Goal: Information Seeking & Learning: Find specific fact

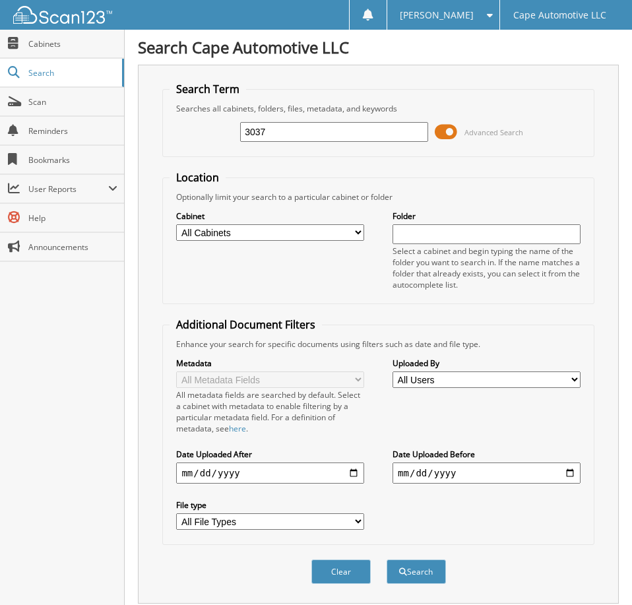
click at [284, 137] on input "3037" at bounding box center [333, 132] width 187 height 20
type input "06934"
click at [386, 559] on button "Search" at bounding box center [415, 571] width 59 height 24
click at [452, 136] on span at bounding box center [446, 132] width 22 height 20
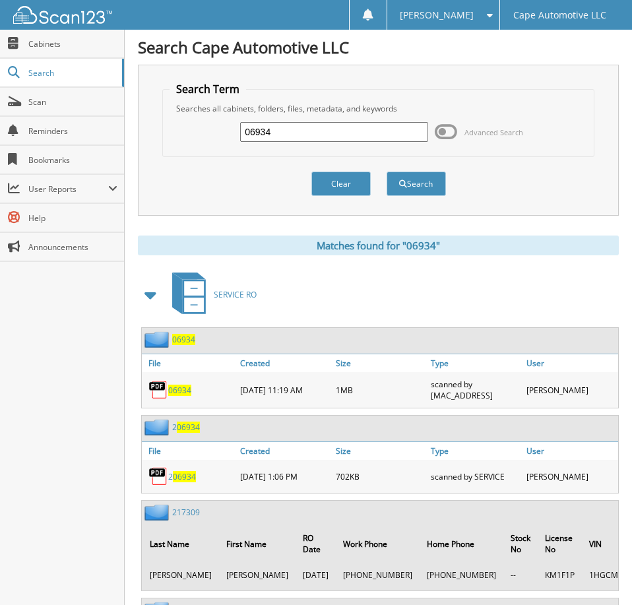
click at [182, 396] on span "06934" at bounding box center [179, 389] width 23 height 11
click at [284, 135] on input "06934" at bounding box center [333, 132] width 187 height 20
type input "06940"
click at [386, 171] on button "Search" at bounding box center [415, 183] width 59 height 24
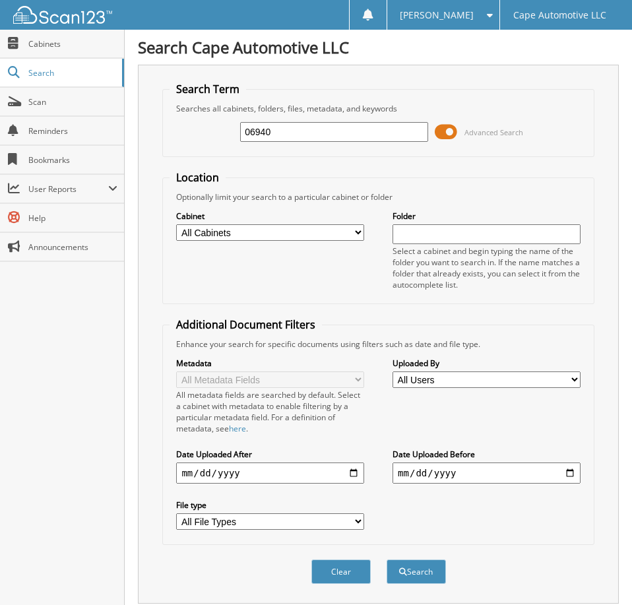
click at [446, 140] on span at bounding box center [446, 132] width 22 height 20
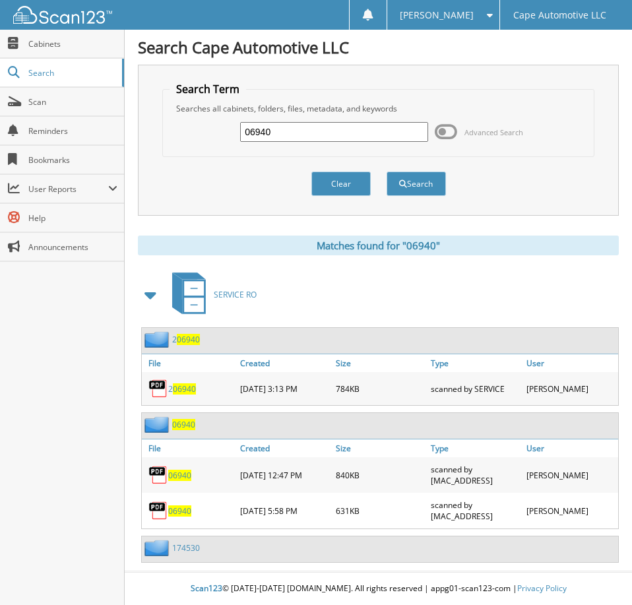
click at [181, 516] on span "06940" at bounding box center [179, 510] width 23 height 11
click at [292, 140] on input "06940" at bounding box center [333, 132] width 187 height 20
type input "06711"
click at [386, 171] on button "Search" at bounding box center [415, 183] width 59 height 24
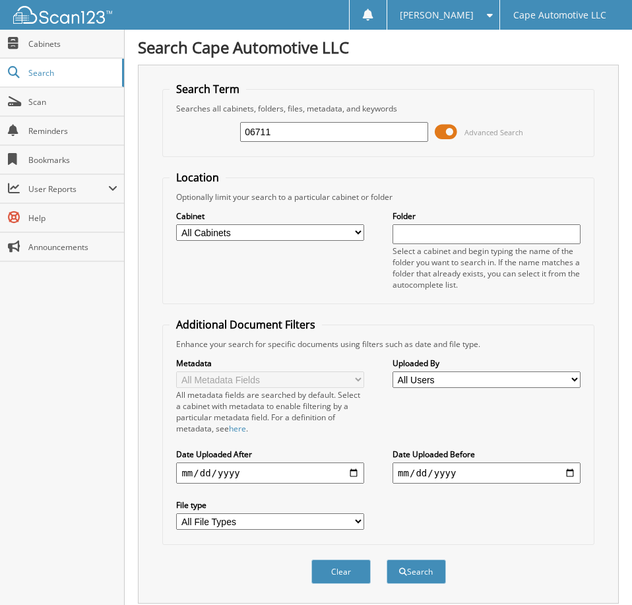
click at [443, 139] on span at bounding box center [446, 132] width 22 height 20
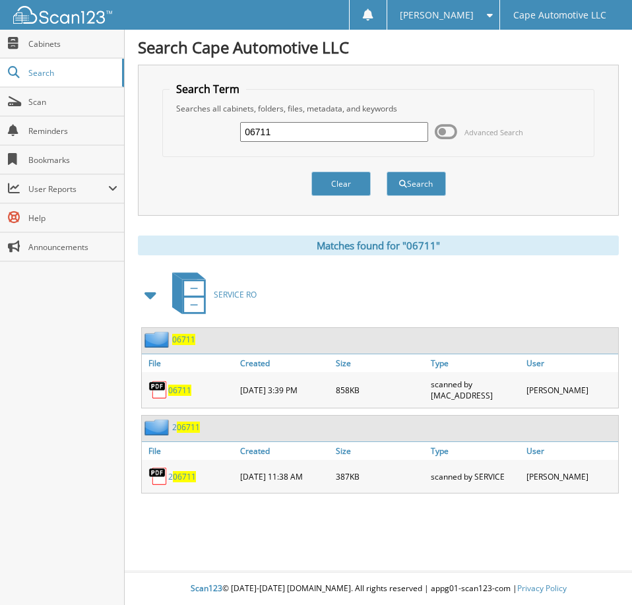
click at [177, 396] on span "06711" at bounding box center [179, 389] width 23 height 11
click at [302, 136] on input "06711" at bounding box center [333, 132] width 187 height 20
type input "290488"
click at [386, 171] on button "Search" at bounding box center [415, 183] width 59 height 24
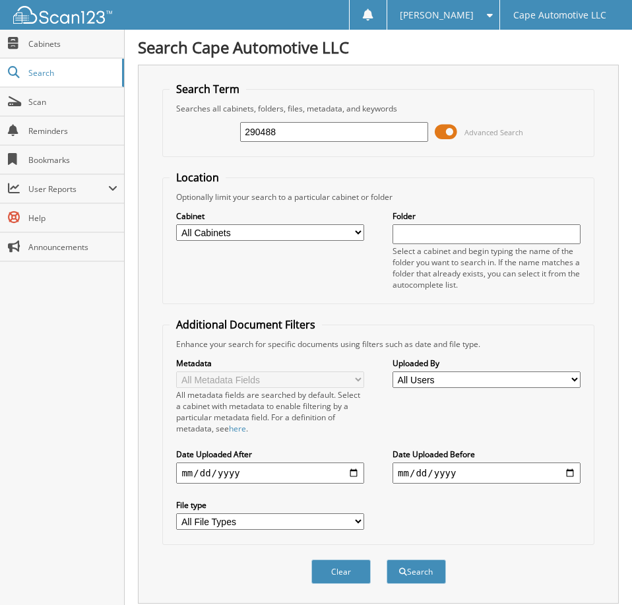
click at [448, 135] on span at bounding box center [446, 132] width 22 height 20
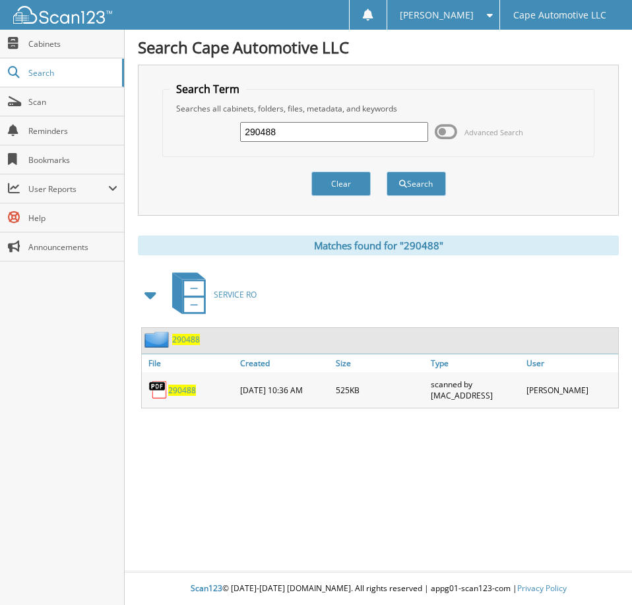
click at [187, 396] on span "290488" at bounding box center [182, 389] width 28 height 11
click at [285, 141] on input "290488" at bounding box center [333, 132] width 187 height 20
type input "6608"
click at [386, 171] on button "Search" at bounding box center [415, 183] width 59 height 24
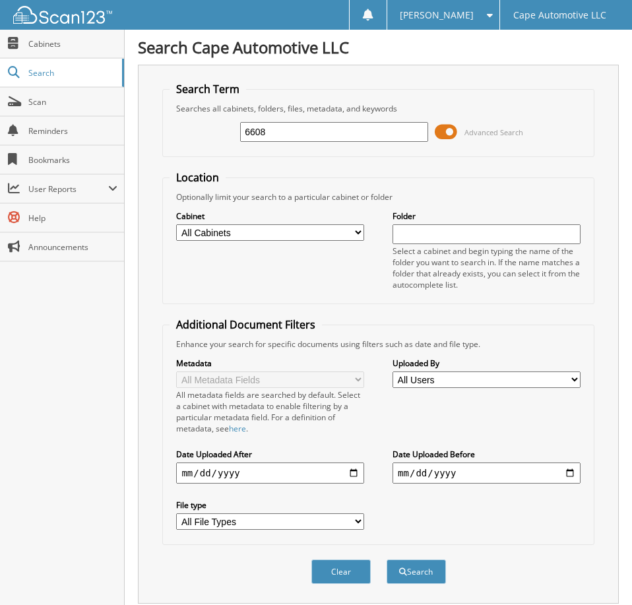
click at [445, 136] on span at bounding box center [446, 132] width 22 height 20
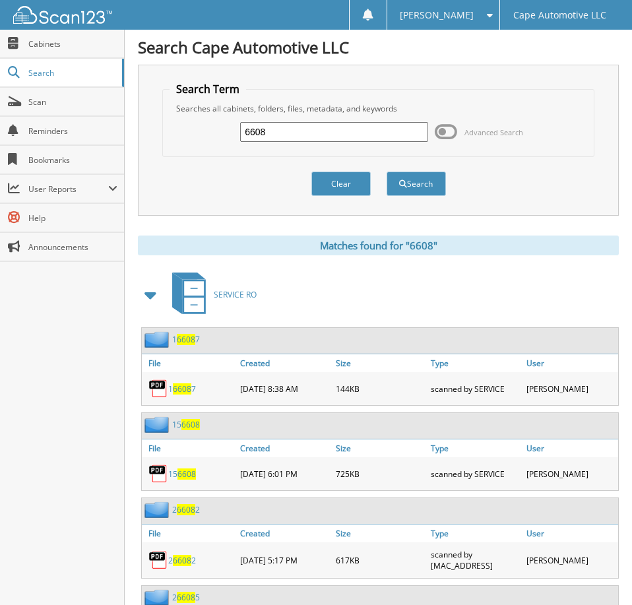
click at [245, 138] on input "6608" at bounding box center [333, 132] width 187 height 20
type input "06608"
click at [386, 171] on button "Search" at bounding box center [415, 183] width 59 height 24
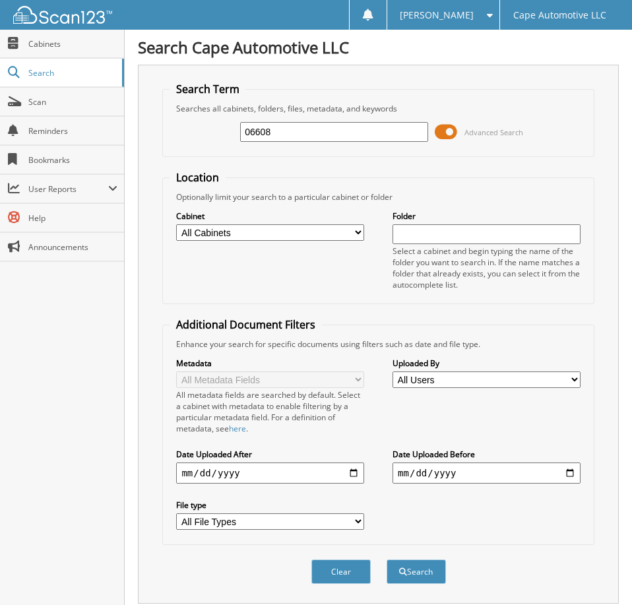
click at [452, 135] on span at bounding box center [446, 132] width 22 height 20
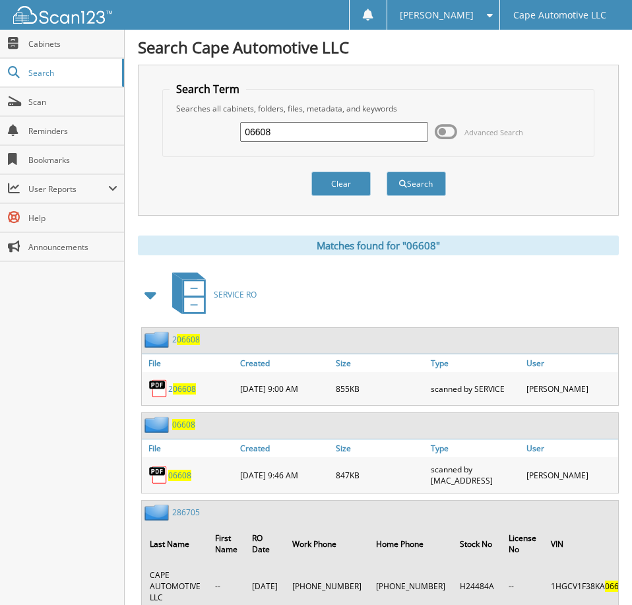
click at [182, 479] on span "06608" at bounding box center [179, 474] width 23 height 11
click at [291, 140] on input "06608" at bounding box center [333, 132] width 187 height 20
type input "06171"
click at [386, 171] on button "Search" at bounding box center [415, 183] width 59 height 24
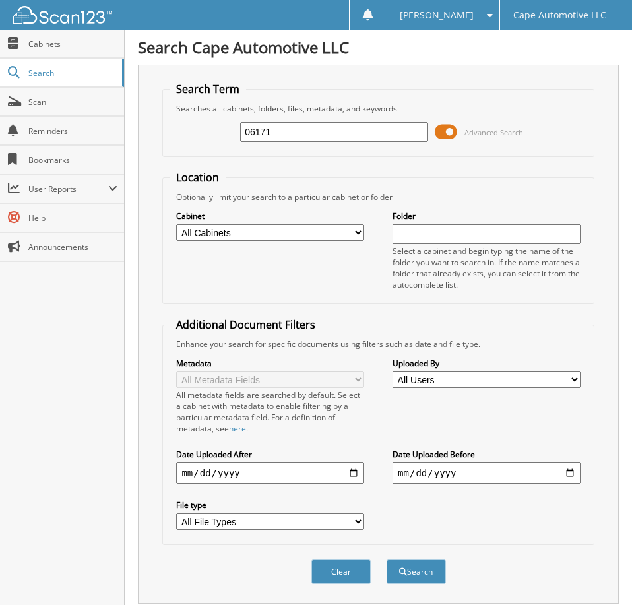
click at [449, 137] on span at bounding box center [446, 132] width 22 height 20
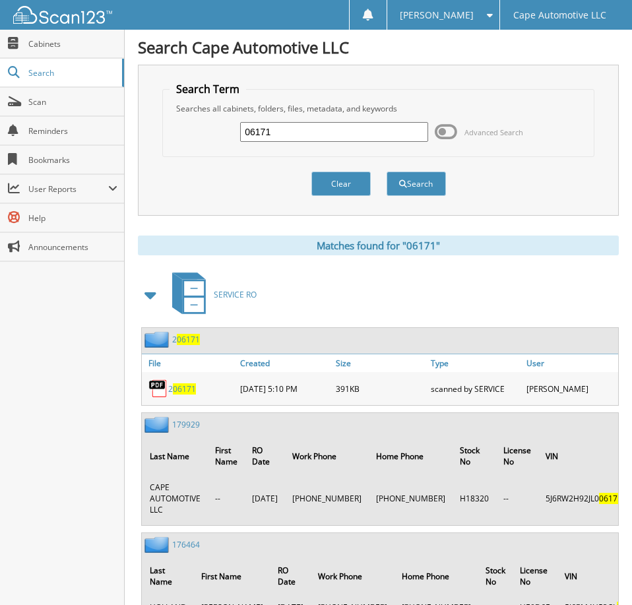
click at [305, 140] on input "06171" at bounding box center [333, 132] width 187 height 20
type input "05879"
click at [386, 171] on button "Search" at bounding box center [415, 183] width 59 height 24
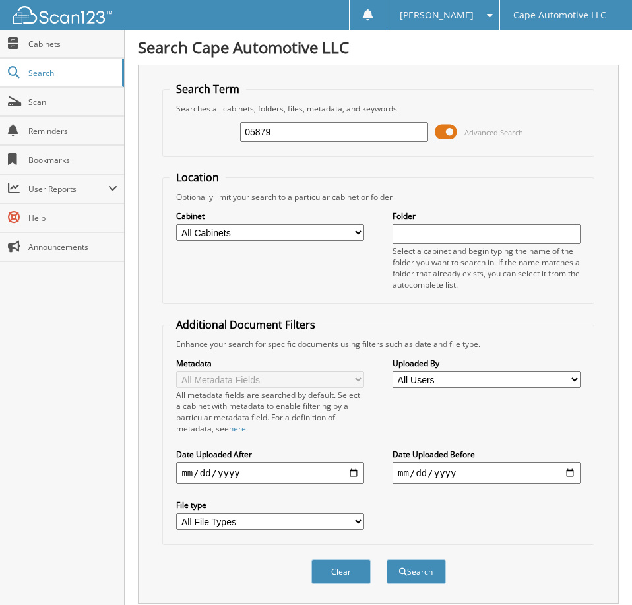
click at [447, 136] on span at bounding box center [446, 132] width 22 height 20
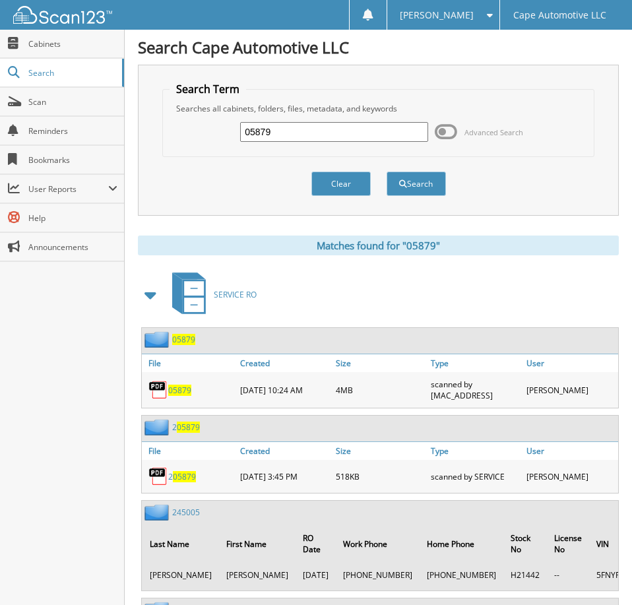
click at [186, 396] on span "05879" at bounding box center [179, 389] width 23 height 11
click at [328, 131] on input "05879" at bounding box center [333, 132] width 187 height 20
click at [327, 131] on input "05879" at bounding box center [333, 132] width 187 height 20
type input "05284"
click at [386, 171] on button "Search" at bounding box center [415, 183] width 59 height 24
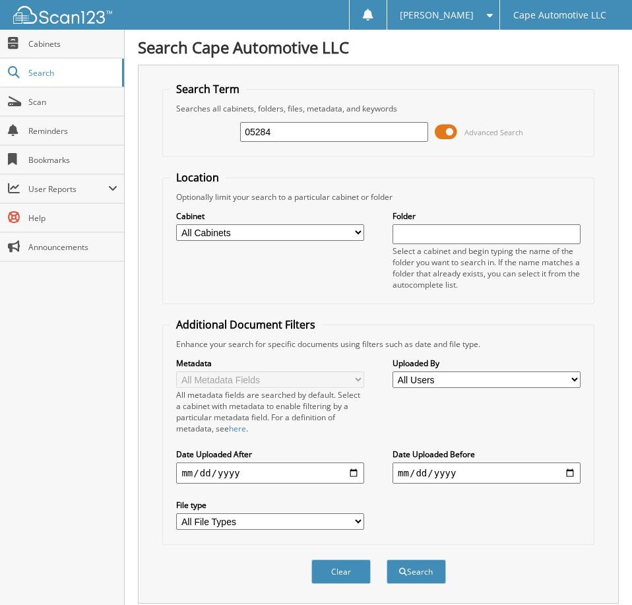
click at [446, 133] on span at bounding box center [446, 132] width 22 height 20
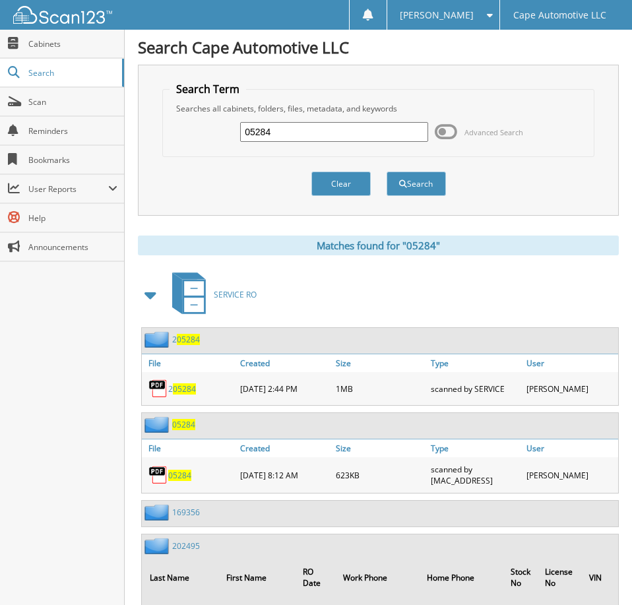
click at [324, 132] on input "05284" at bounding box center [333, 132] width 187 height 20
type input "03349"
click at [386, 171] on button "Search" at bounding box center [415, 183] width 59 height 24
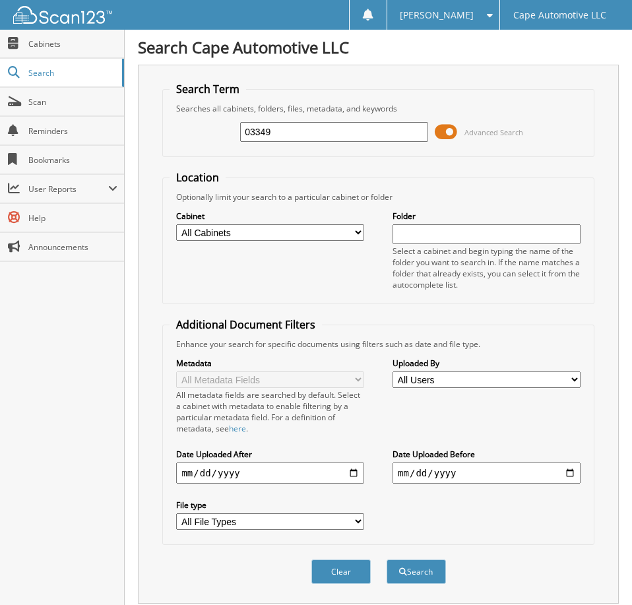
click at [442, 140] on span at bounding box center [446, 132] width 22 height 20
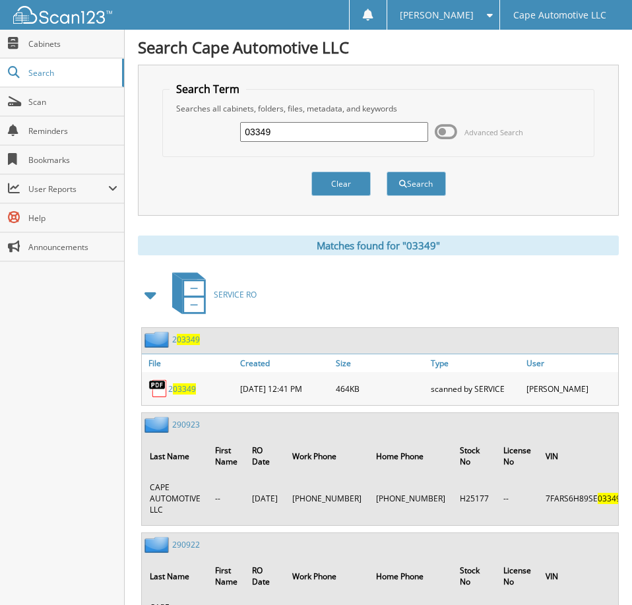
click at [453, 18] on span "[PERSON_NAME]" at bounding box center [437, 15] width 74 height 8
click at [460, 64] on link "Logout" at bounding box center [443, 64] width 112 height 23
